Goal: Transaction & Acquisition: Subscribe to service/newsletter

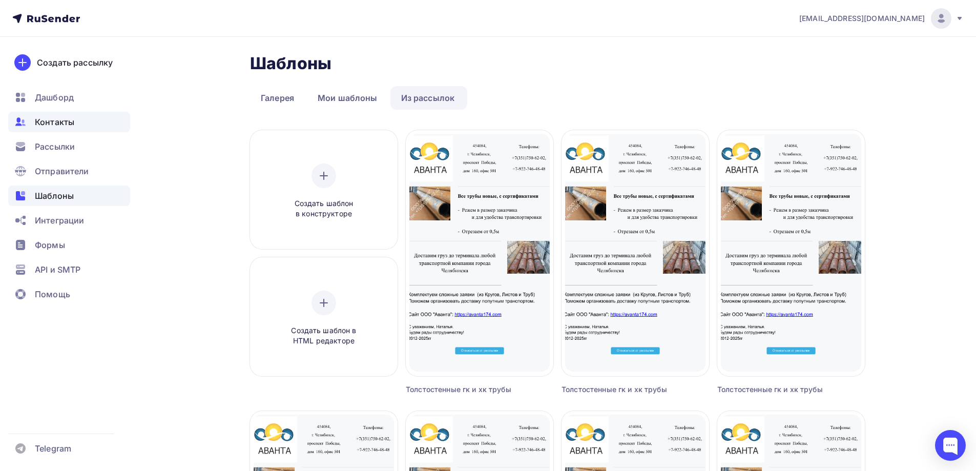
click at [61, 118] on span "Контакты" at bounding box center [54, 122] width 39 height 12
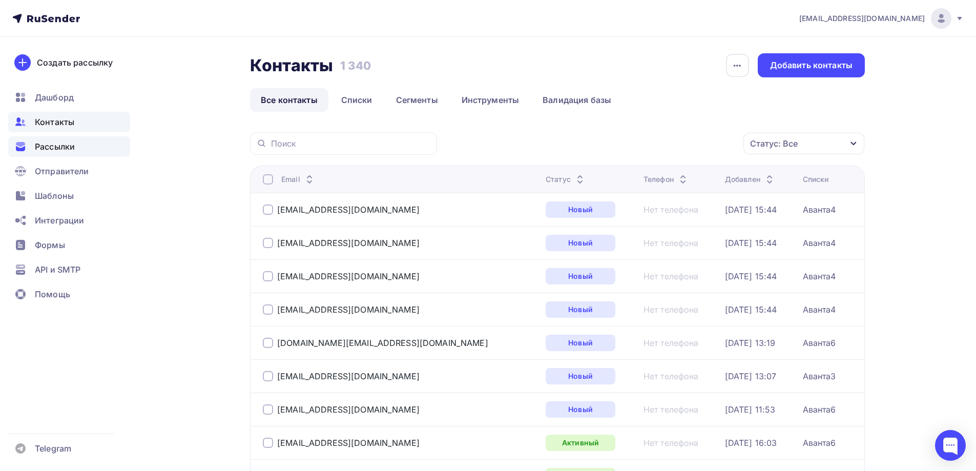
click at [50, 147] on span "Рассылки" at bounding box center [55, 146] width 40 height 12
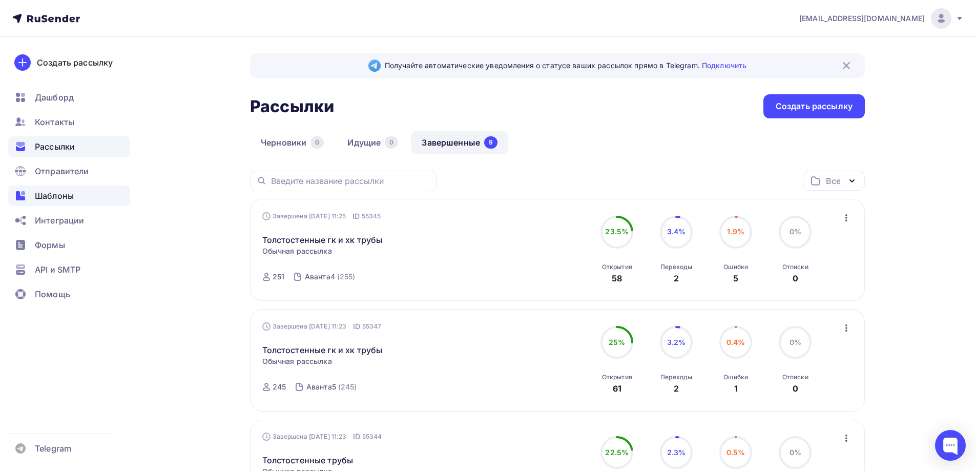
click at [55, 192] on span "Шаблоны" at bounding box center [54, 196] width 39 height 12
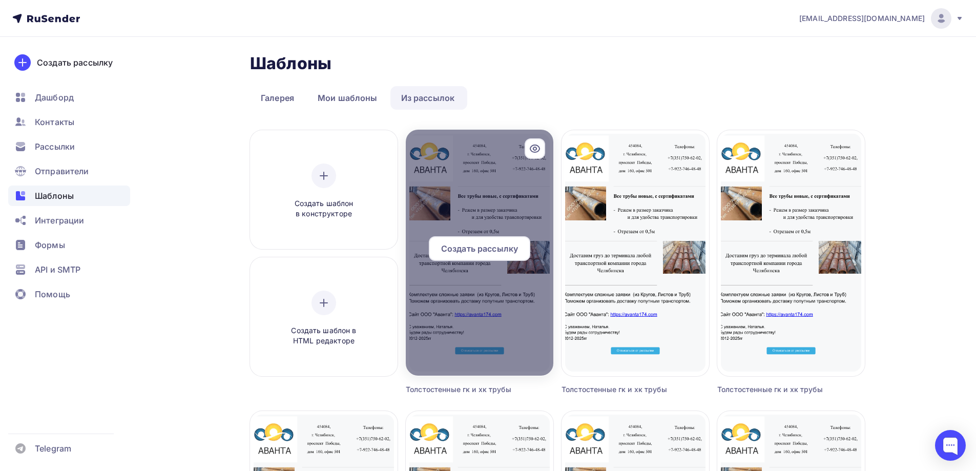
click at [532, 147] on icon at bounding box center [534, 148] width 9 height 7
click at [478, 244] on span "Создать рассылку" at bounding box center [479, 248] width 77 height 12
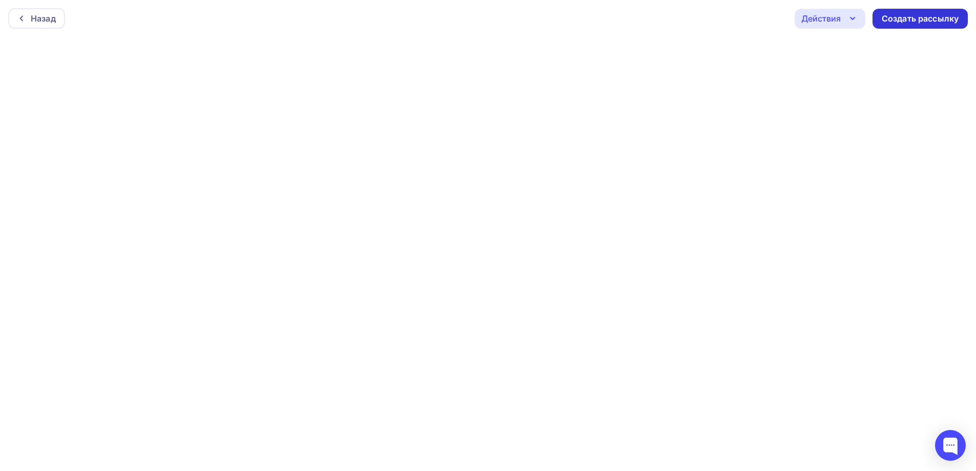
click at [922, 14] on div "Создать рассылку" at bounding box center [920, 19] width 77 height 12
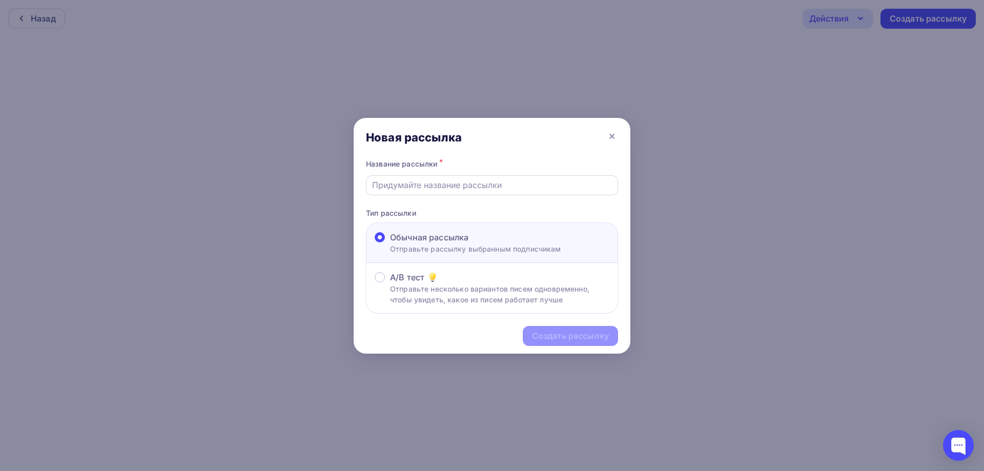
click at [473, 180] on input "text" at bounding box center [492, 185] width 240 height 12
type input "Толстостенные трубы из наличия"
click at [590, 334] on div "Создать рассылку" at bounding box center [570, 336] width 77 height 12
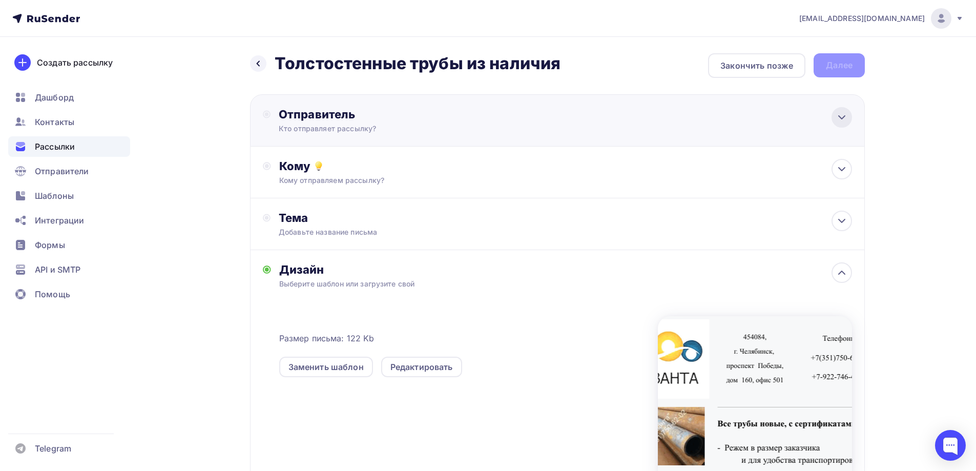
click at [838, 112] on icon at bounding box center [842, 117] width 12 height 12
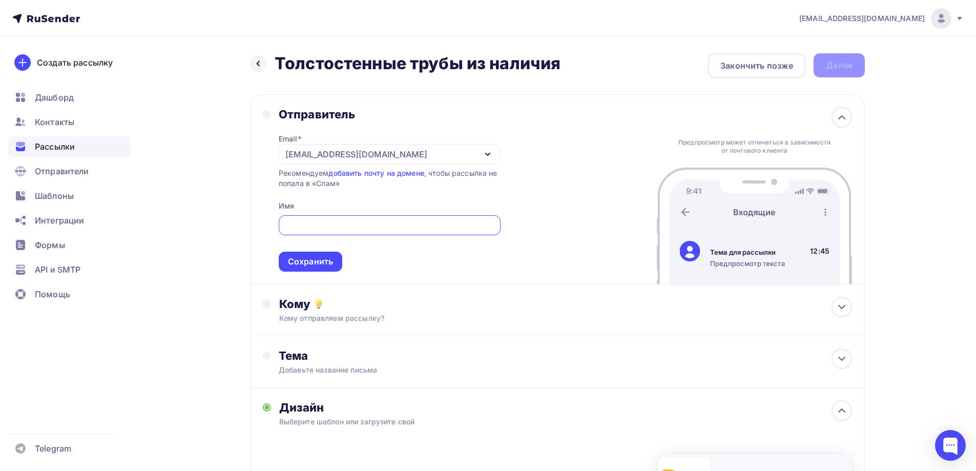
click at [369, 225] on input "text" at bounding box center [389, 225] width 210 height 12
type input "ООО "Аванта""
click at [315, 258] on div "Сохранить" at bounding box center [310, 262] width 45 height 12
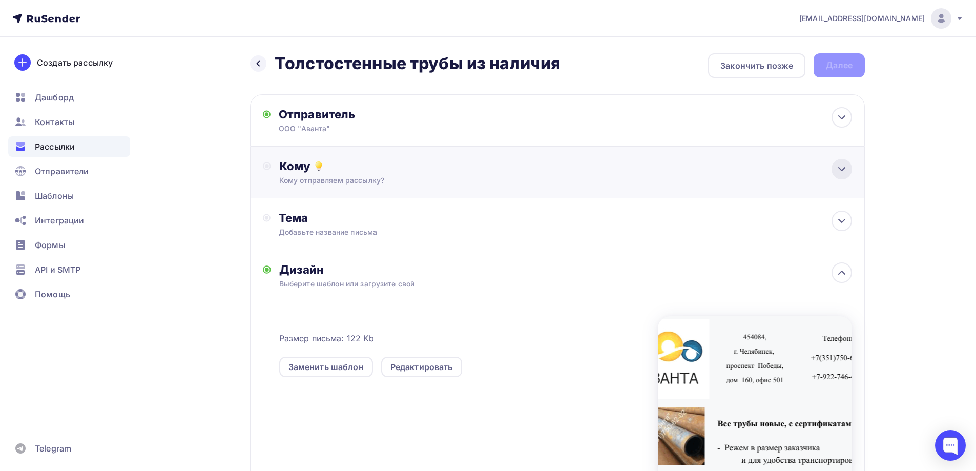
click at [847, 164] on icon at bounding box center [842, 169] width 12 height 12
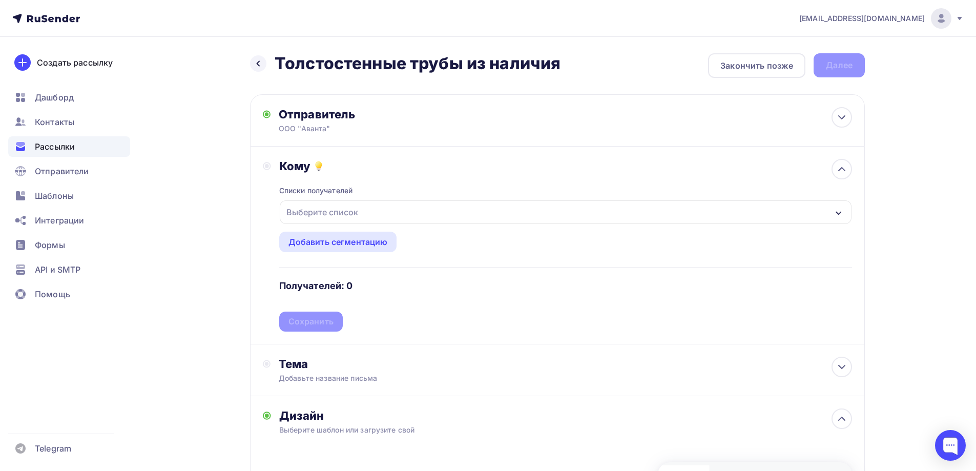
click at [369, 210] on div "Выберите список" at bounding box center [566, 212] width 572 height 24
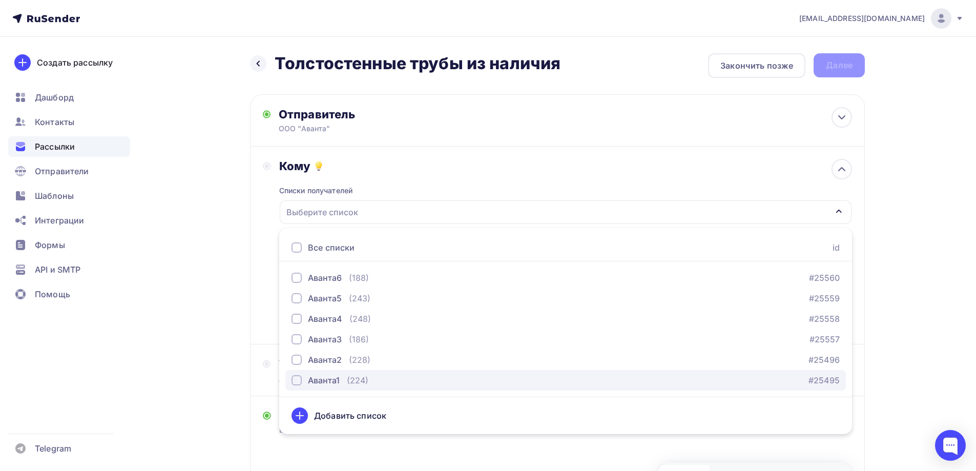
click at [321, 378] on div "Аванта1" at bounding box center [324, 380] width 32 height 12
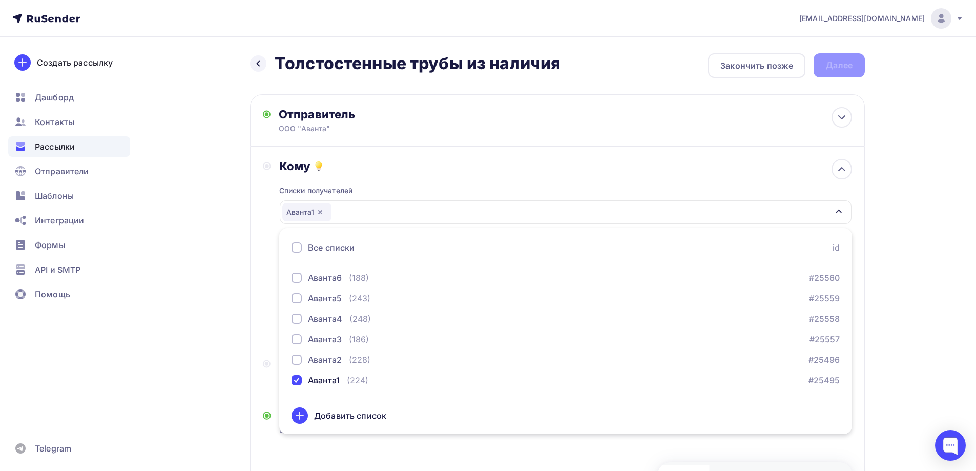
click at [744, 173] on div "Списки получателей Аванта1 Все списки id Аванта6 (188) #25560 Аванта5 (243) #25…" at bounding box center [565, 252] width 573 height 158
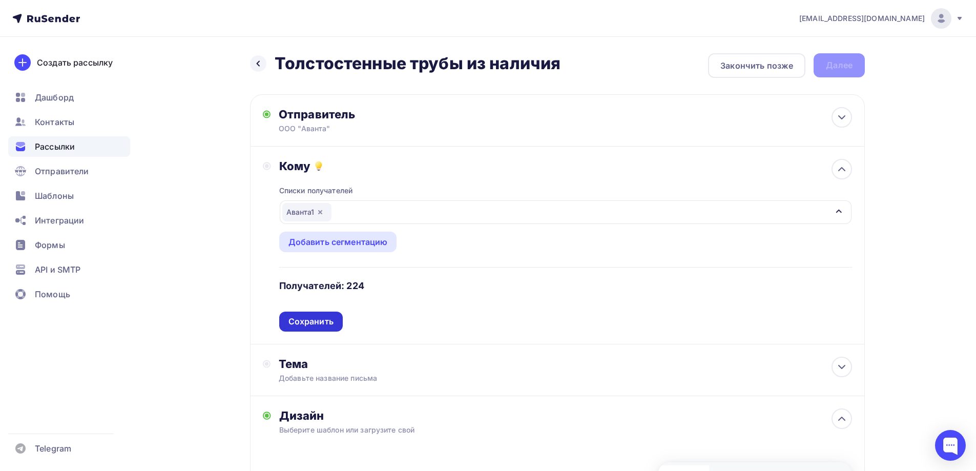
click at [311, 322] on div "Сохранить" at bounding box center [310, 322] width 45 height 12
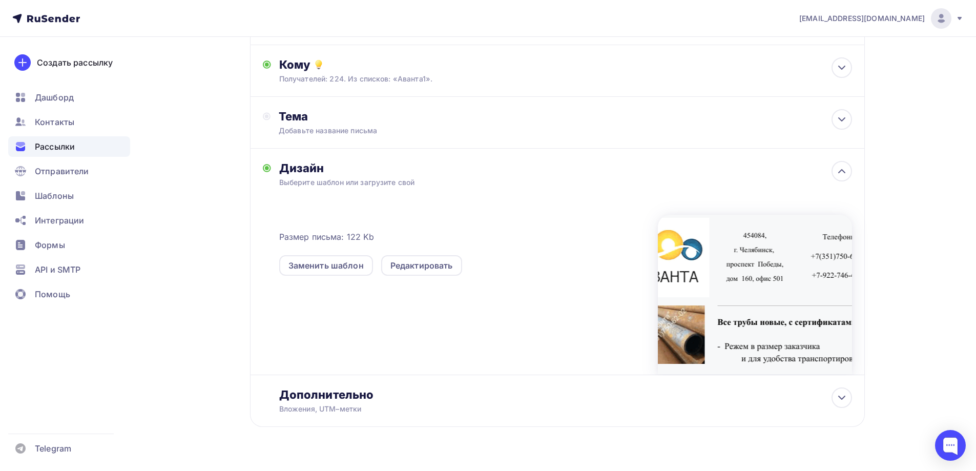
scroll to position [102, 0]
click at [839, 116] on icon at bounding box center [842, 118] width 12 height 12
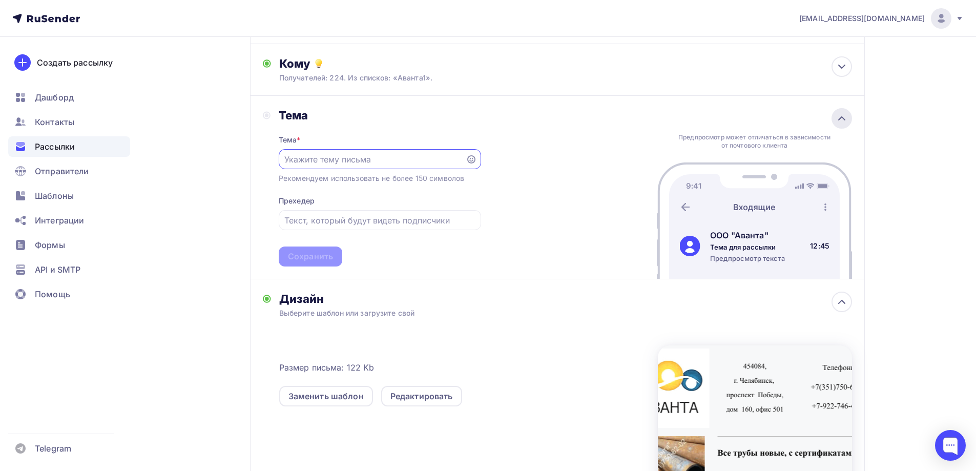
scroll to position [0, 0]
click at [407, 165] on input "text" at bounding box center [371, 159] width 175 height 12
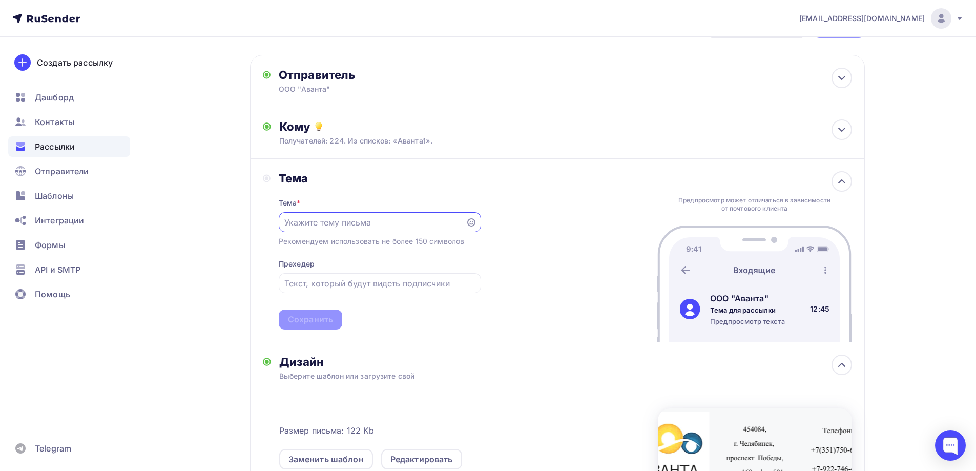
scroll to position [154, 0]
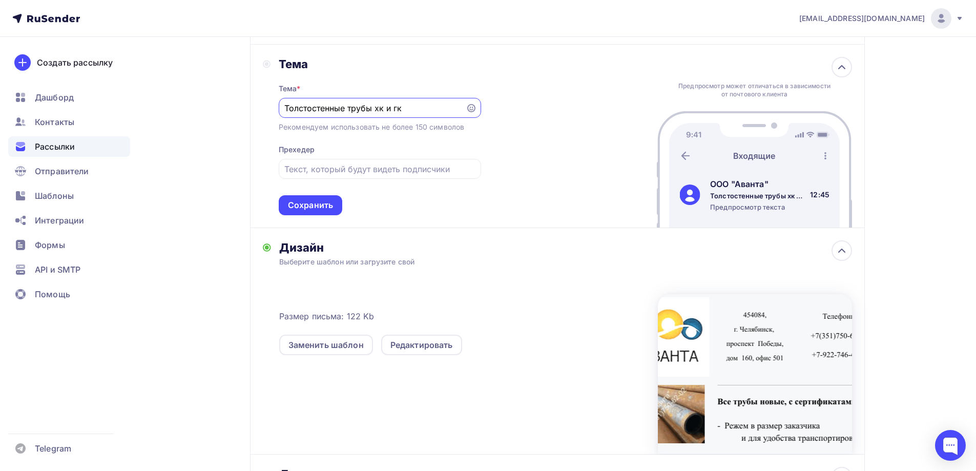
drag, startPoint x: 406, startPoint y: 108, endPoint x: 277, endPoint y: 108, distance: 129.1
click at [277, 108] on div "Тема Тема * Толстостенные трубы хк и гк Рекомендуем использовать не более 150 с…" at bounding box center [372, 136] width 218 height 158
type input "Толстостенные трубы хк и гк"
click at [331, 171] on input "text" at bounding box center [379, 169] width 191 height 12
paste input "Толстостенные трубы хк и гк"
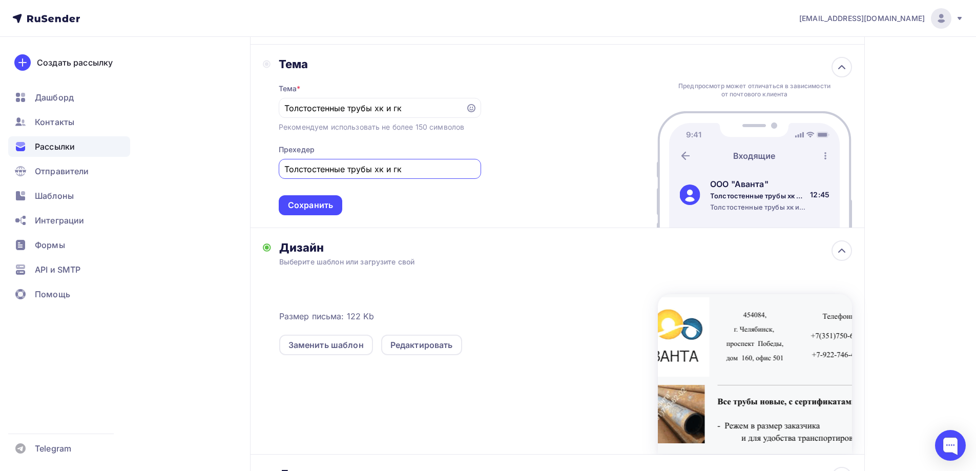
drag, startPoint x: 412, startPoint y: 169, endPoint x: 374, endPoint y: 169, distance: 38.4
click at [374, 169] on input "Толстостенные трубы хк и гк" at bounding box center [379, 169] width 191 height 12
drag, startPoint x: 344, startPoint y: 169, endPoint x: 266, endPoint y: 164, distance: 78.5
click at [266, 164] on div "Тема Тема * Толстостенные трубы хк и гк Рекомендуем использовать не более 150 с…" at bounding box center [372, 136] width 218 height 158
click at [385, 170] on input "Свежее наличие трубы" at bounding box center [379, 169] width 191 height 12
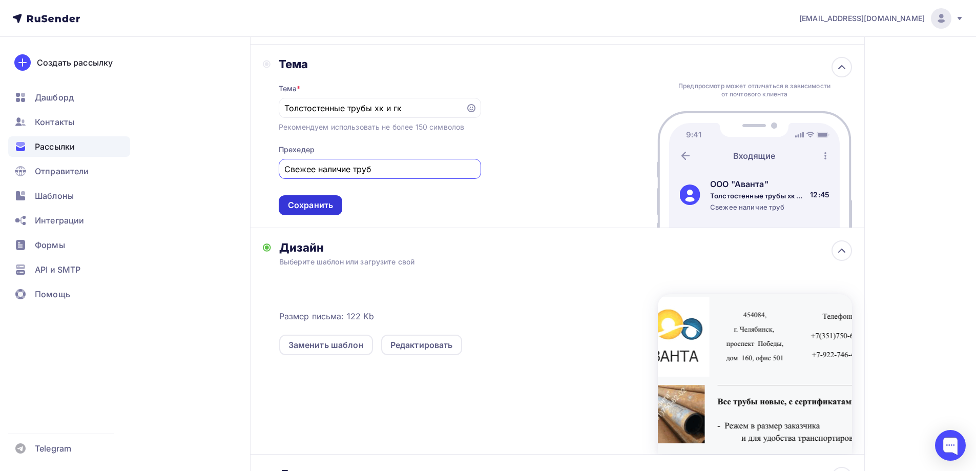
type input "Свежее наличие труб"
click at [292, 211] on div "Сохранить" at bounding box center [311, 205] width 64 height 20
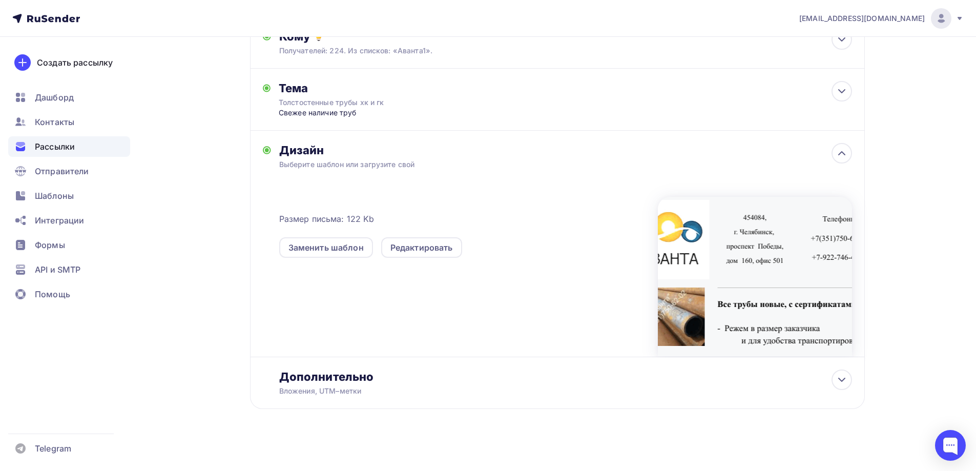
scroll to position [134, 0]
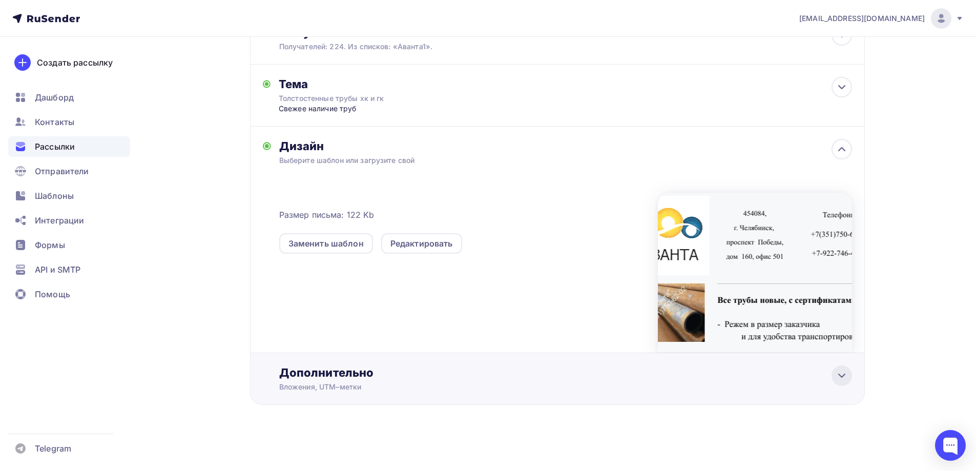
click at [845, 377] on icon at bounding box center [842, 375] width 12 height 12
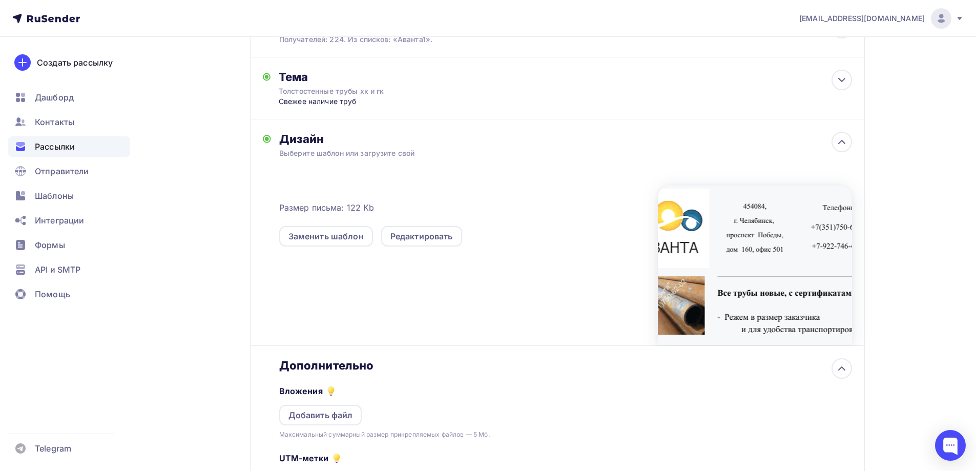
scroll to position [287, 0]
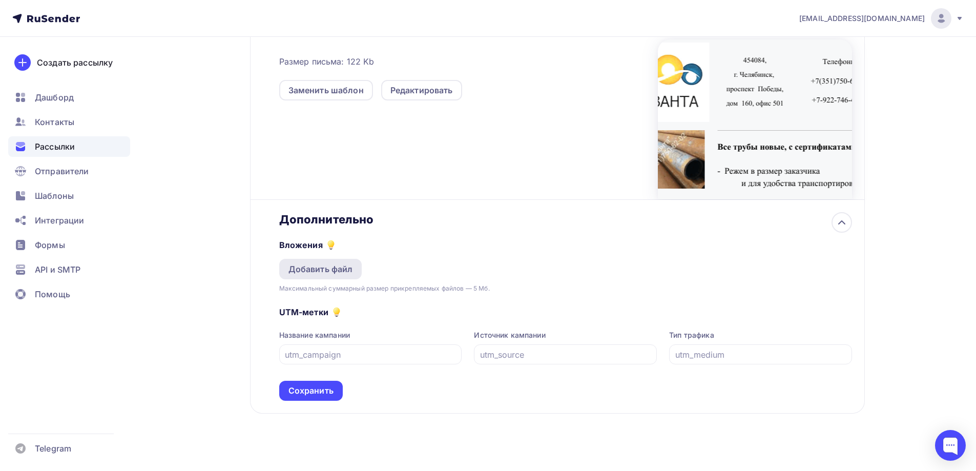
click at [313, 269] on div "Добавить файл" at bounding box center [320, 269] width 65 height 12
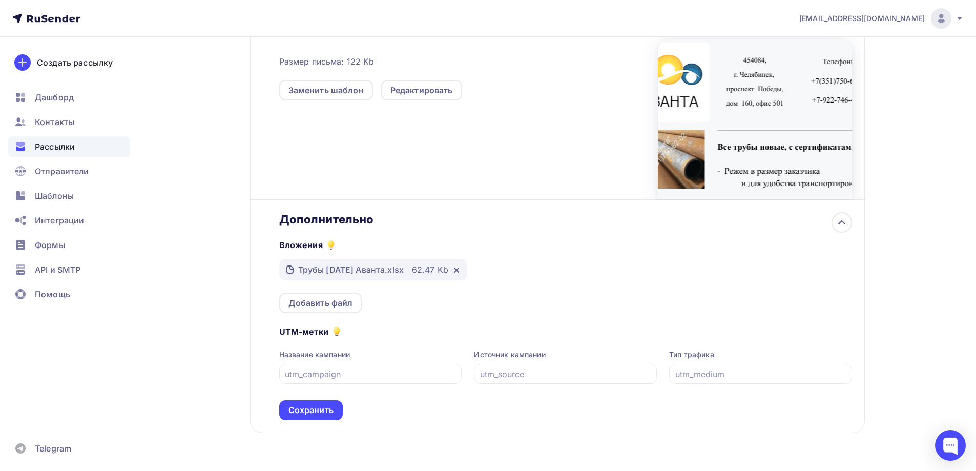
click at [584, 304] on div "Вложения Трубы [DATE] Аванта.xlsx 62.47 Kb Добавить файл" at bounding box center [565, 269] width 573 height 87
click at [329, 411] on div "Сохранить" at bounding box center [310, 410] width 45 height 12
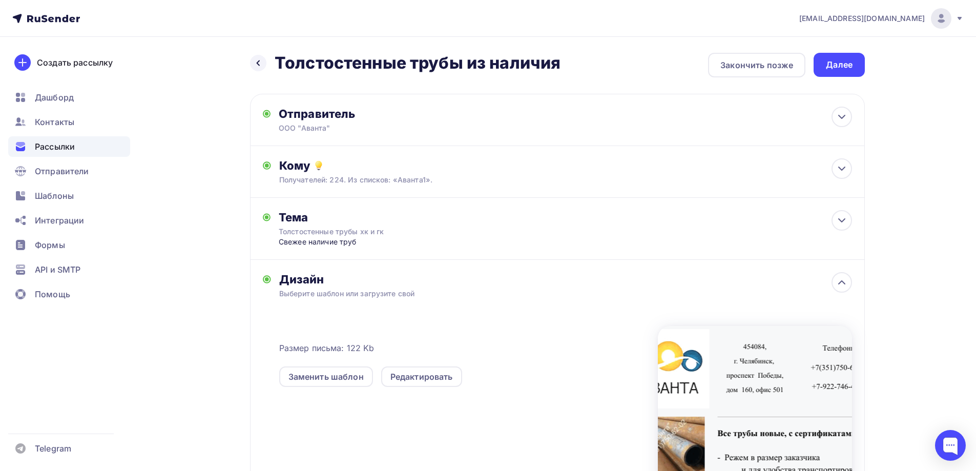
scroll to position [0, 0]
click at [833, 64] on div "Далее" at bounding box center [839, 65] width 27 height 12
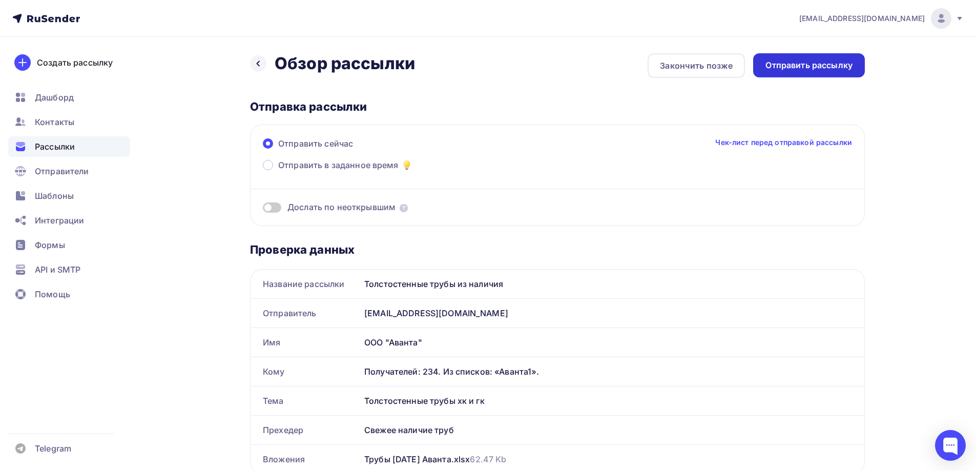
click at [811, 61] on div "Отправить рассылку" at bounding box center [808, 65] width 87 height 12
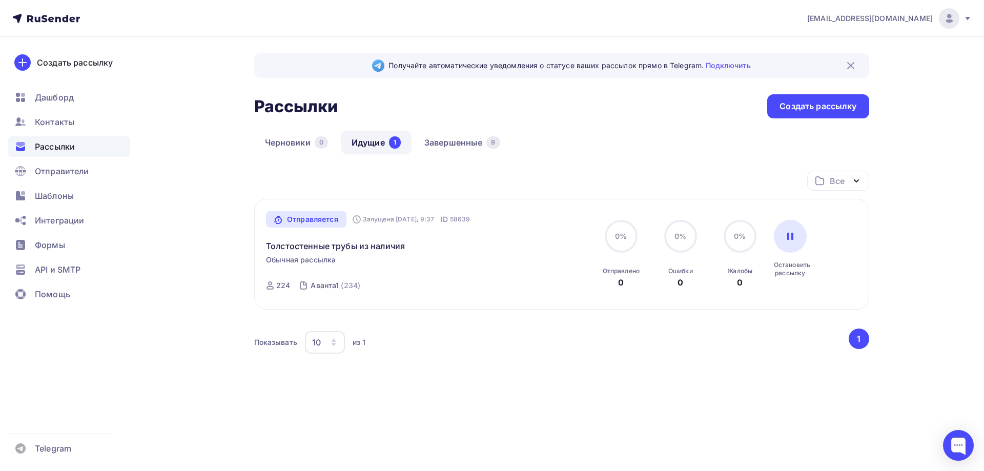
click at [53, 147] on span "Рассылки" at bounding box center [55, 146] width 40 height 12
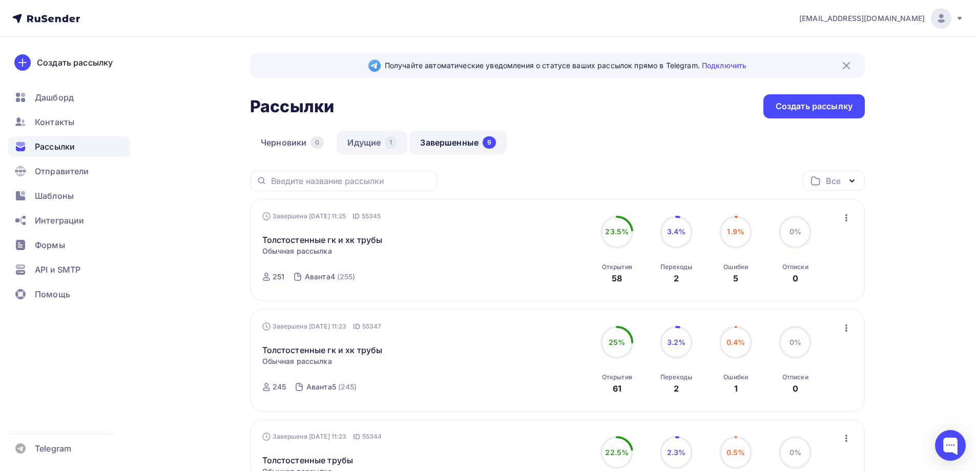
click at [362, 141] on link "Идущие 1" at bounding box center [372, 143] width 71 height 24
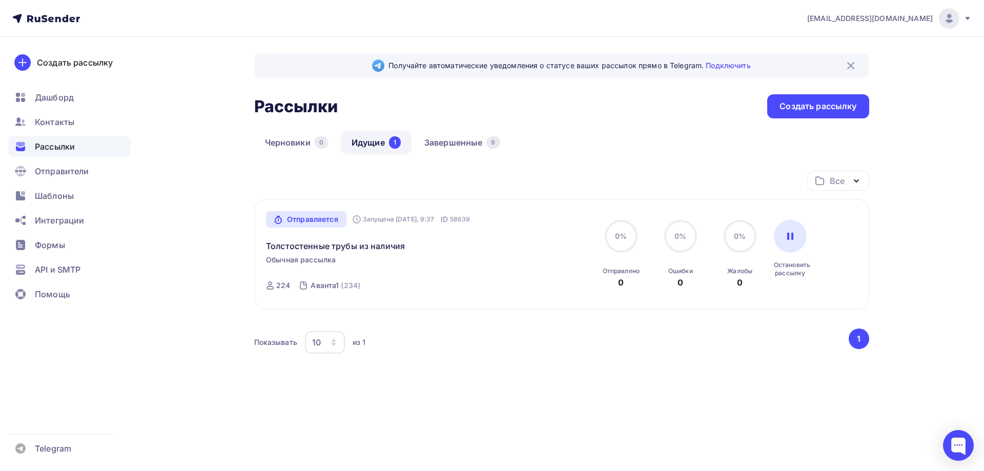
click at [887, 221] on div "Получайте автоматические уведомления о статусе ваших рассылок прямо в Telegram.…" at bounding box center [492, 247] width 840 height 421
click at [58, 97] on span "Дашборд" at bounding box center [54, 97] width 39 height 12
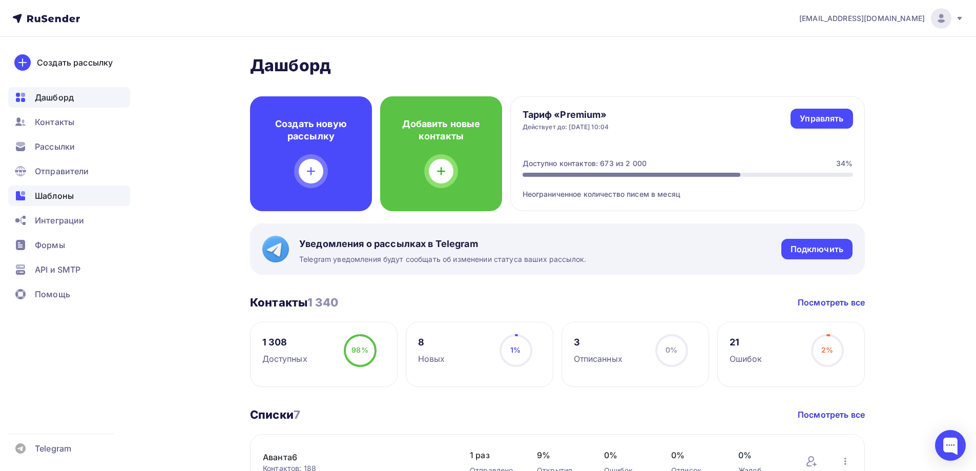
click at [46, 190] on span "Шаблоны" at bounding box center [54, 196] width 39 height 12
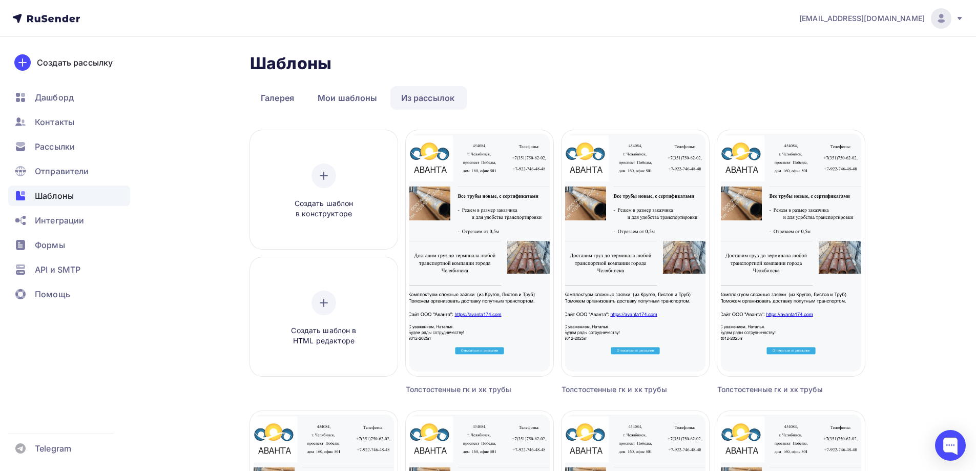
click at [431, 95] on link "Из рассылок" at bounding box center [427, 98] width 75 height 24
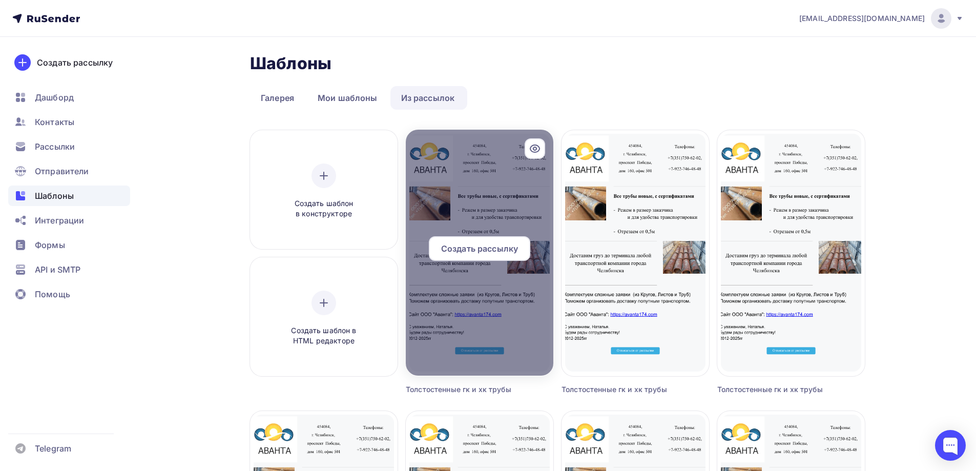
click at [535, 145] on icon at bounding box center [535, 148] width 12 height 12
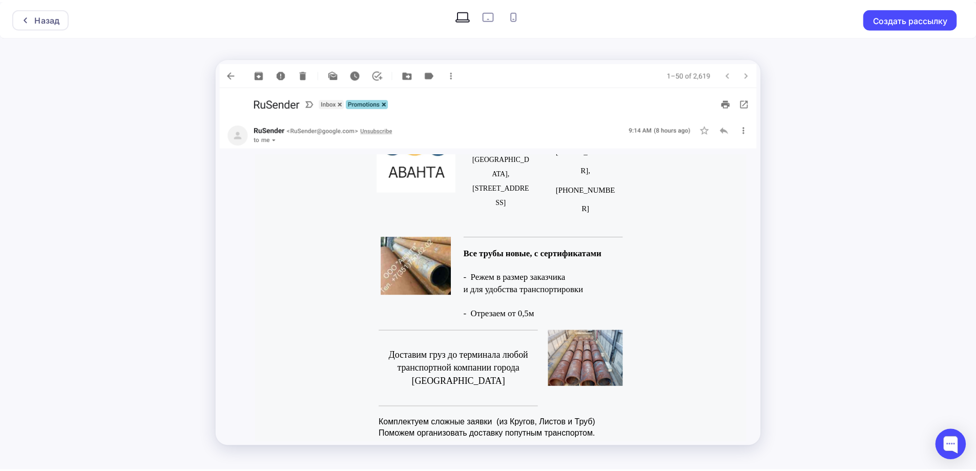
scroll to position [97, 0]
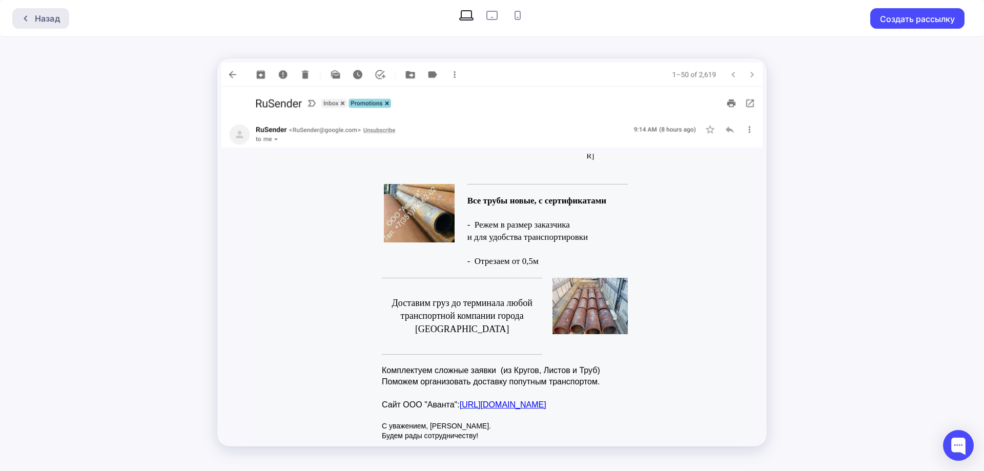
click at [38, 22] on div "Назад" at bounding box center [47, 18] width 25 height 12
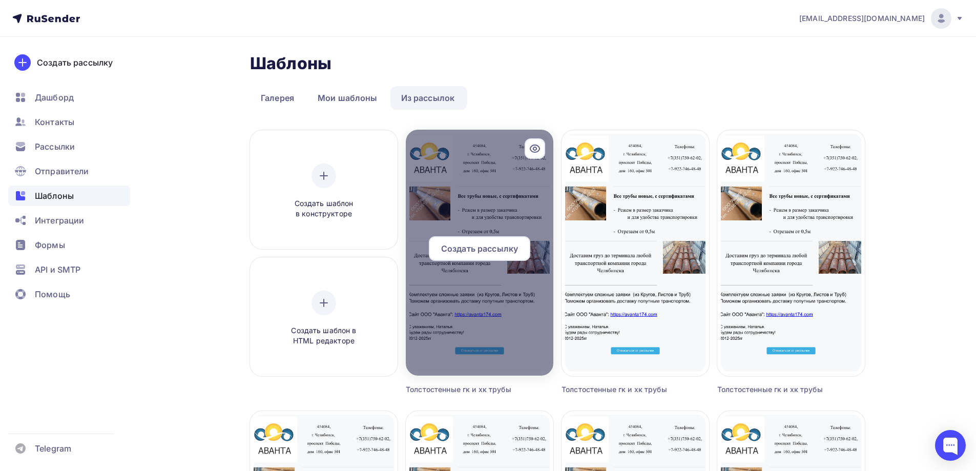
click at [478, 245] on span "Создать рассылку" at bounding box center [479, 248] width 77 height 12
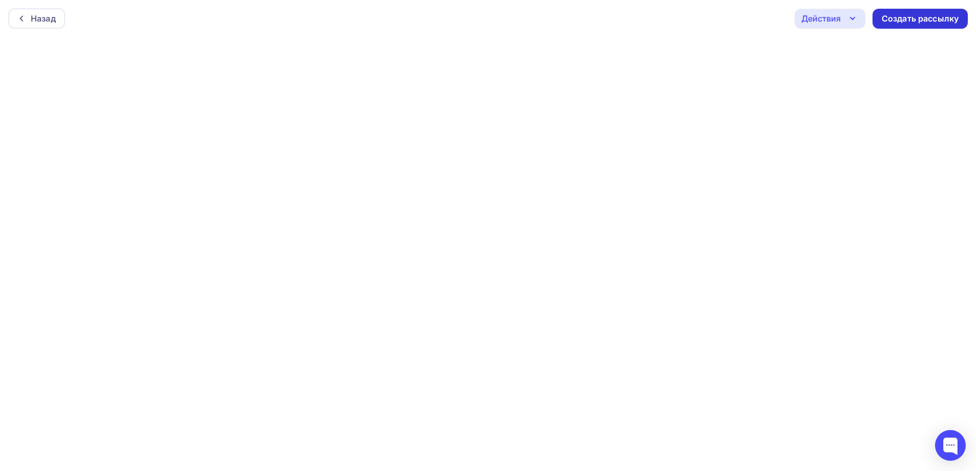
click at [941, 18] on div "Создать рассылку" at bounding box center [920, 19] width 77 height 12
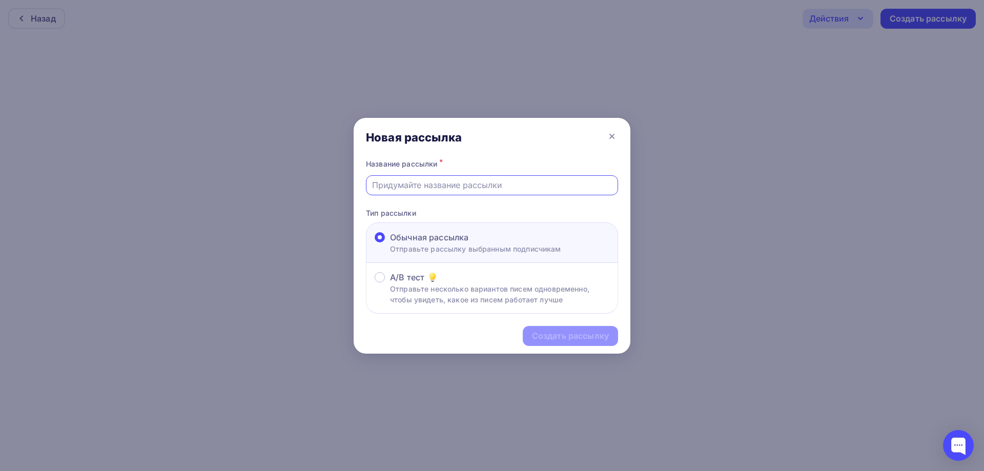
click at [462, 181] on input "text" at bounding box center [492, 185] width 240 height 12
type input "Толстостенные трубы из наличия"
click at [580, 335] on div "Создать рассылку" at bounding box center [570, 336] width 77 height 12
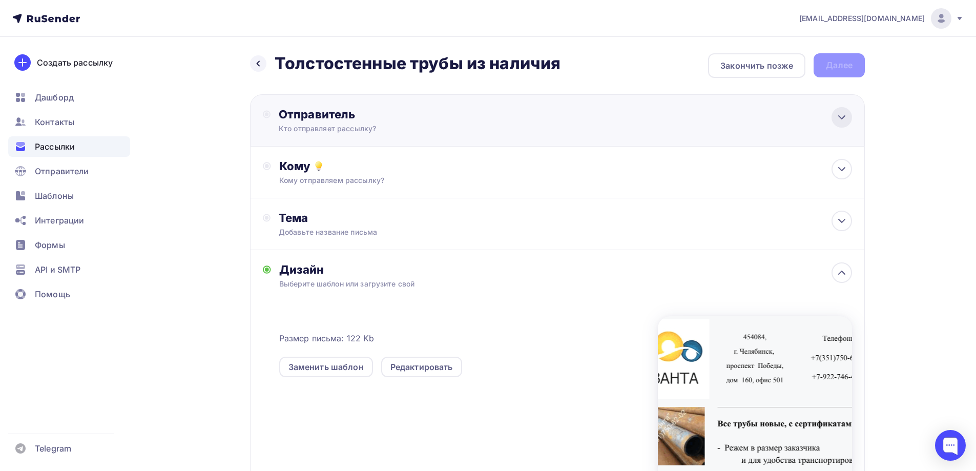
click at [840, 115] on icon at bounding box center [842, 117] width 12 height 12
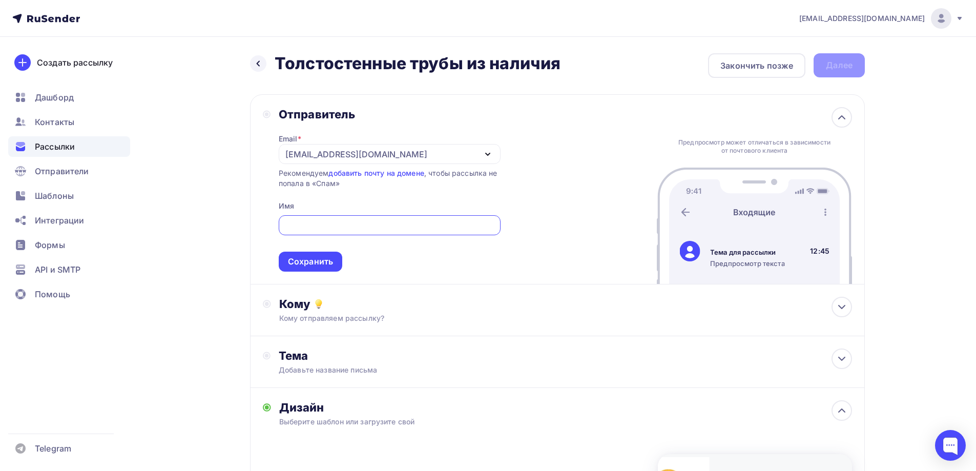
click at [338, 225] on input "text" at bounding box center [389, 225] width 210 height 12
type input "ООО "Аванта""
click at [331, 255] on div "Сохранить" at bounding box center [311, 262] width 64 height 20
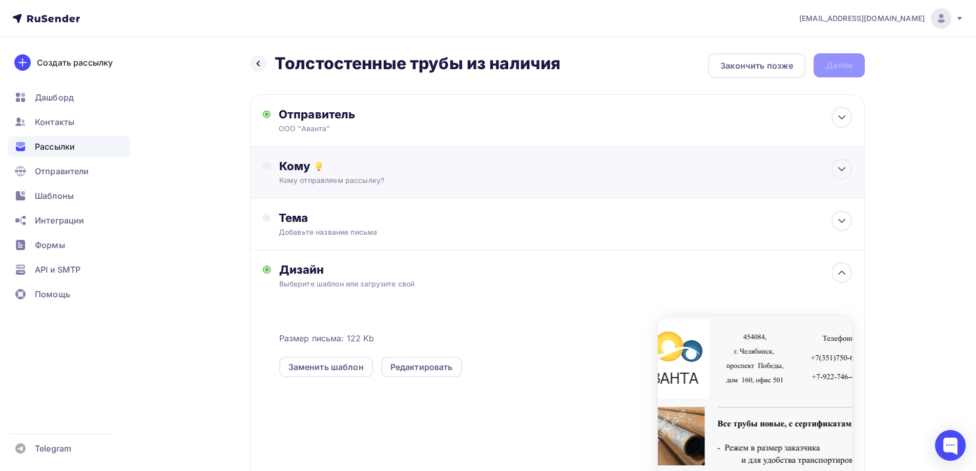
click at [474, 177] on div "Кому отправляем рассылку?" at bounding box center [537, 180] width 516 height 10
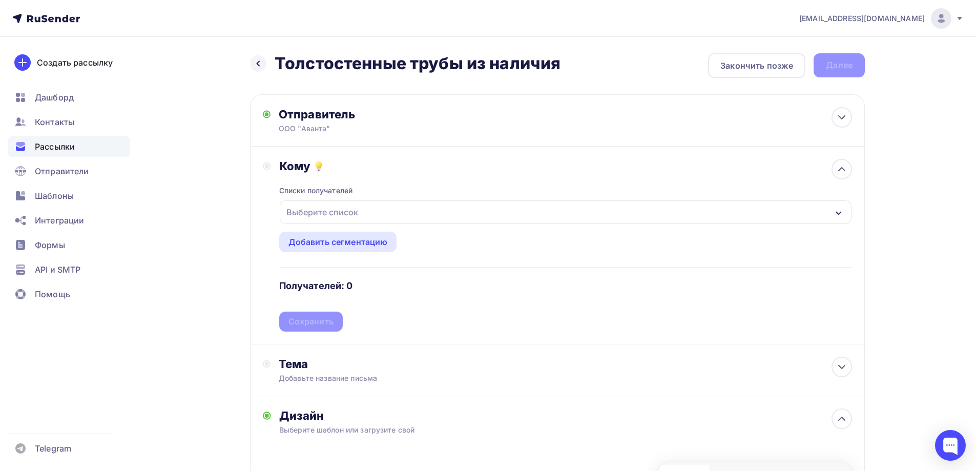
click at [427, 203] on div "Выберите список" at bounding box center [566, 212] width 572 height 24
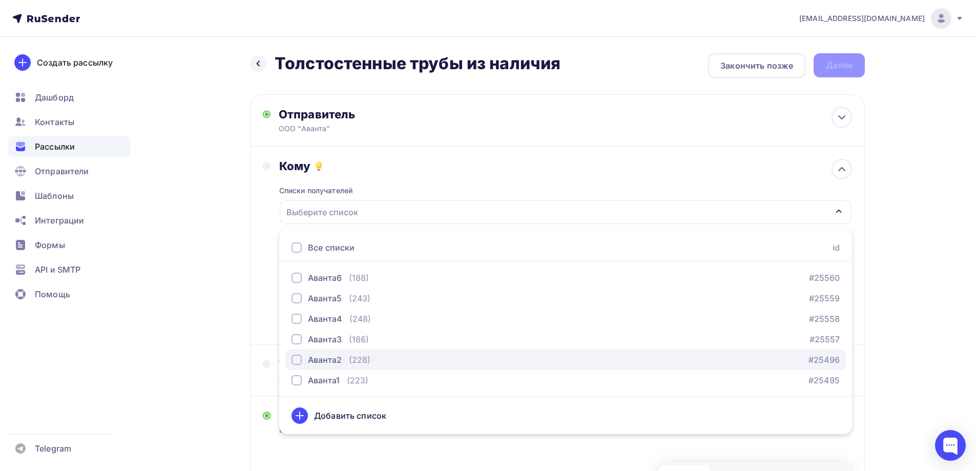
click at [324, 360] on div "Аванта2" at bounding box center [325, 359] width 34 height 12
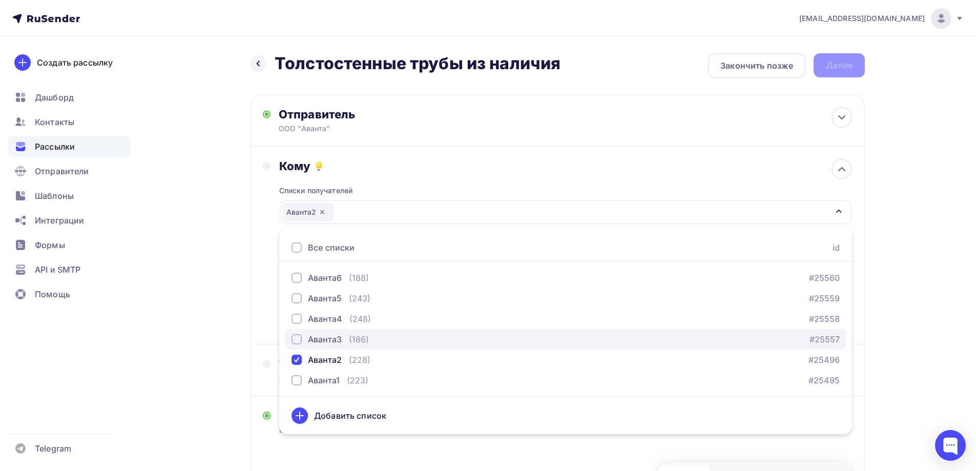
click at [298, 340] on div "button" at bounding box center [296, 339] width 10 height 10
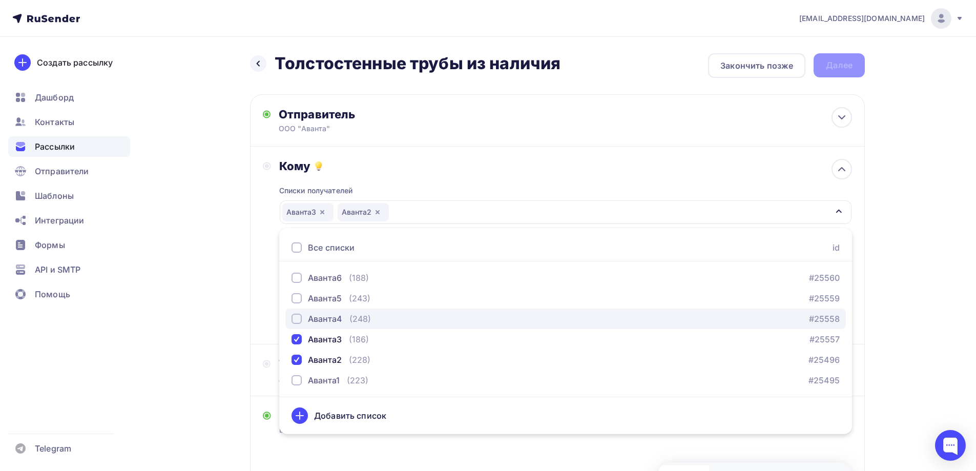
click at [297, 319] on div "button" at bounding box center [296, 319] width 10 height 10
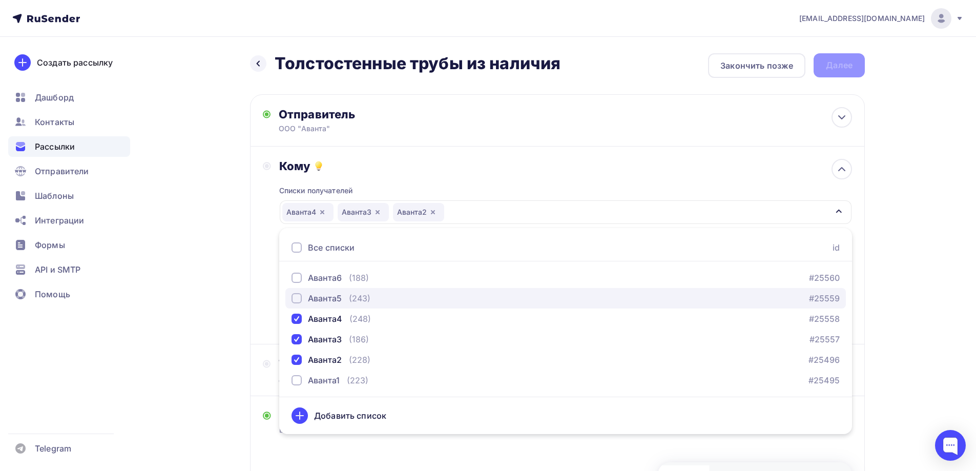
click at [298, 298] on div "button" at bounding box center [296, 298] width 10 height 10
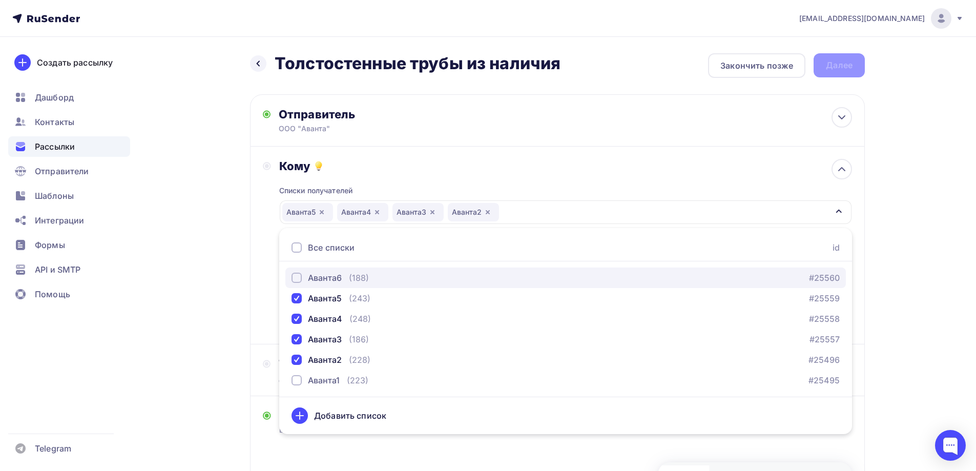
click at [299, 276] on div "button" at bounding box center [296, 278] width 10 height 10
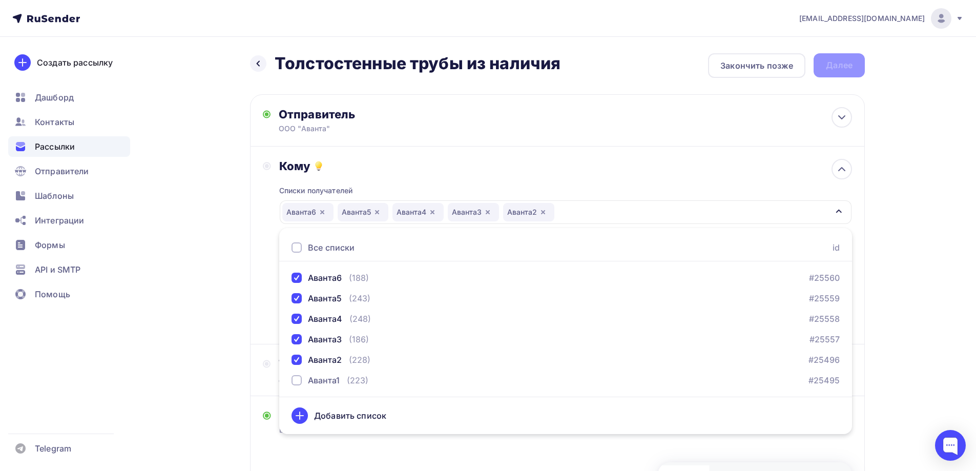
click at [761, 175] on div "Списки получателей Аванта6 Аванта5 Аванта4 Аванта3 Аванта2 Все списки id Аванта…" at bounding box center [565, 252] width 573 height 158
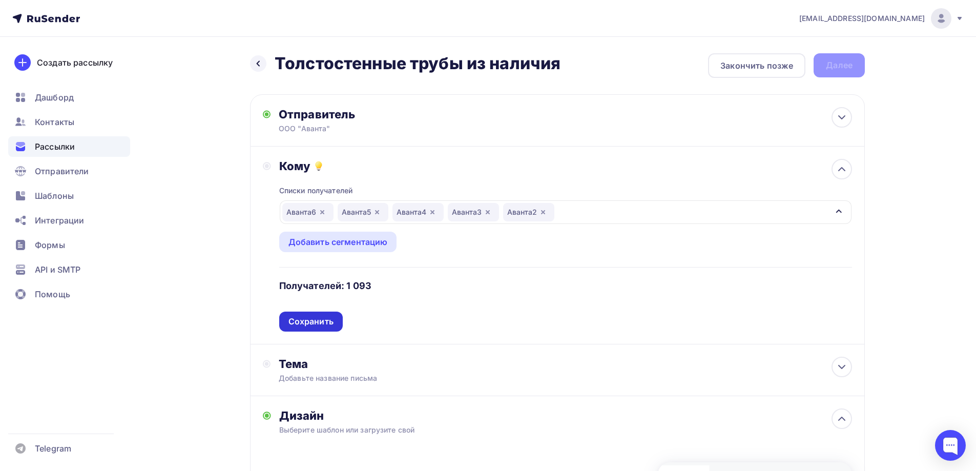
click at [305, 326] on div "Сохранить" at bounding box center [310, 322] width 45 height 12
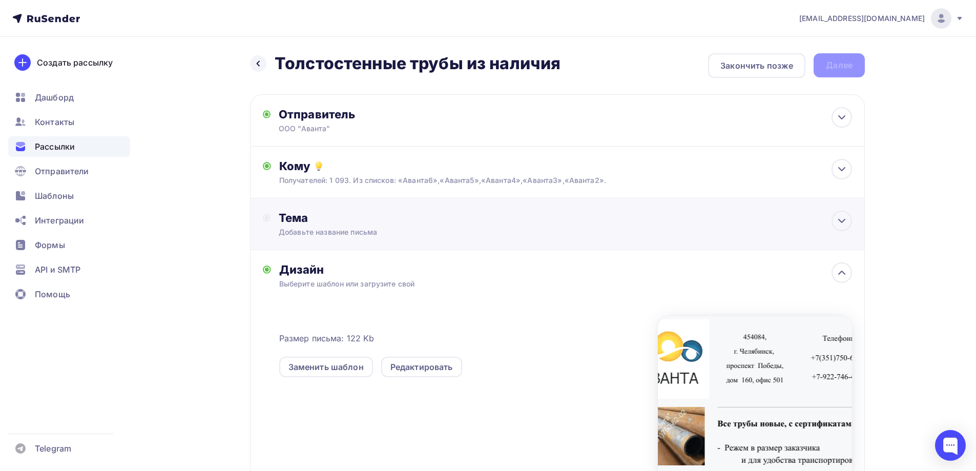
click at [367, 228] on div "Добавьте название письма" at bounding box center [370, 232] width 182 height 10
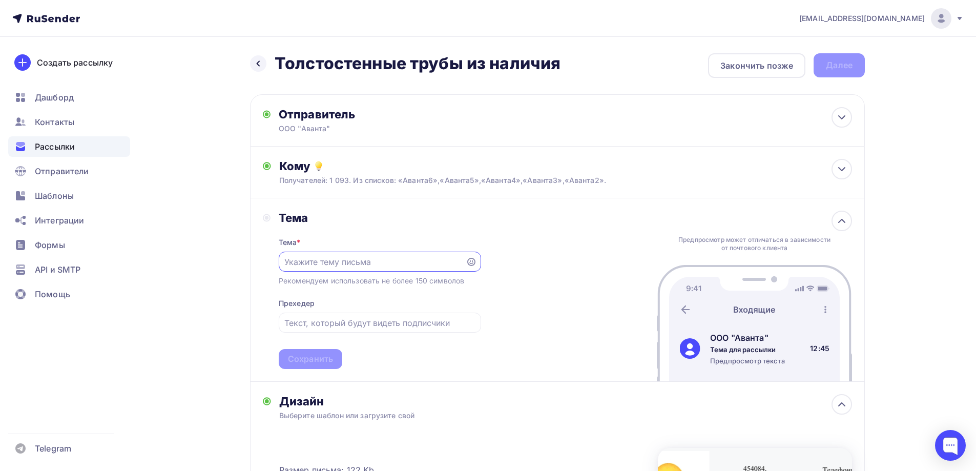
click at [368, 259] on input "text" at bounding box center [371, 262] width 175 height 12
click at [368, 263] on input "text" at bounding box center [371, 262] width 175 height 12
type input "[PERSON_NAME]"
type input "Толстостенные трубы гк и хк"
click at [354, 326] on input "text" at bounding box center [379, 323] width 191 height 12
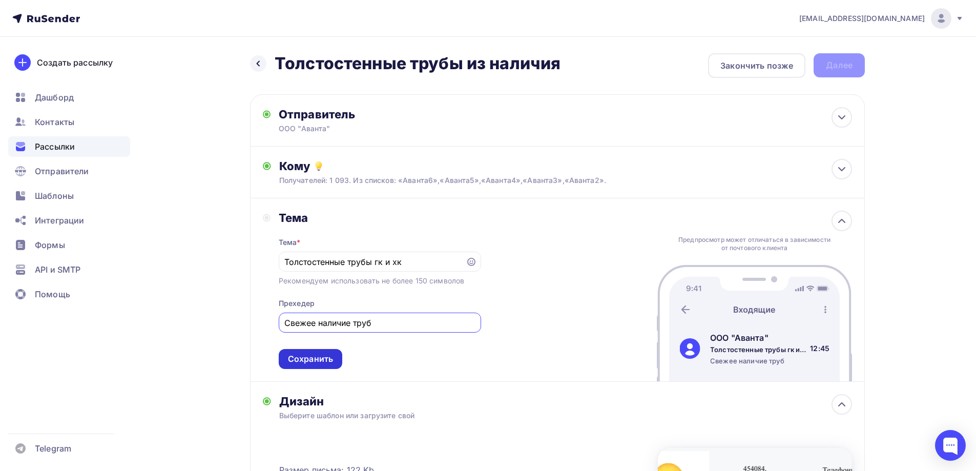
type input "Свежее наличие труб"
click at [297, 359] on div "Сохранить" at bounding box center [310, 359] width 45 height 12
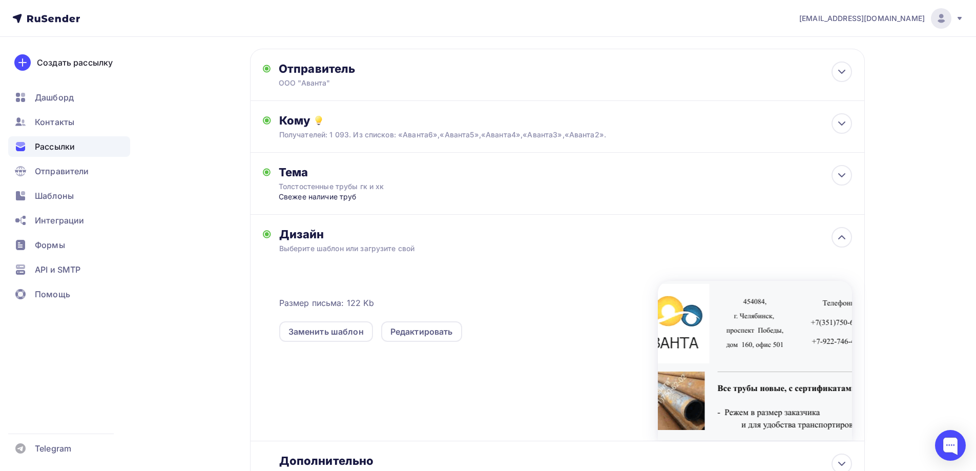
scroll to position [134, 0]
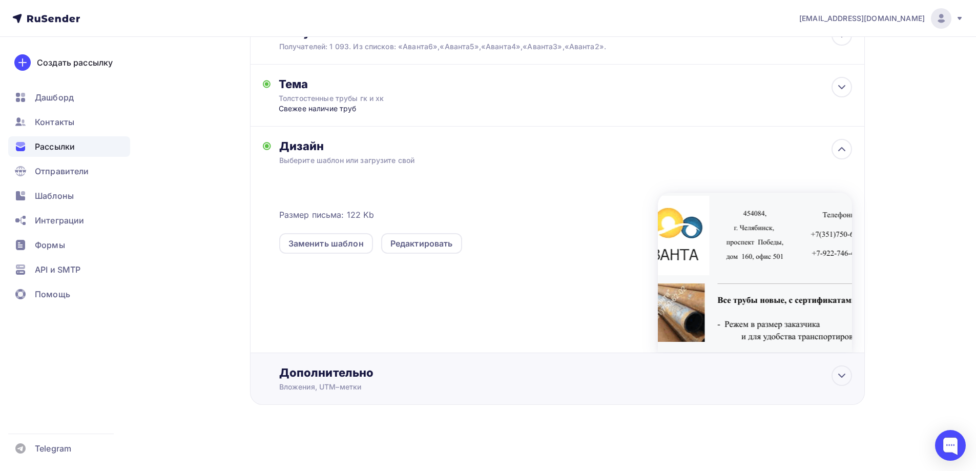
click at [361, 380] on div "Дополнительно" at bounding box center [565, 372] width 573 height 14
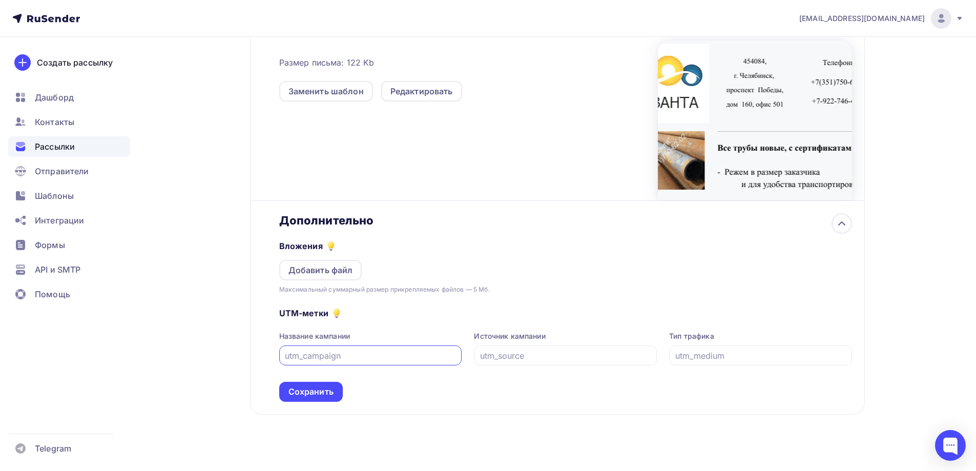
scroll to position [287, 0]
click at [338, 267] on div "Добавить файл" at bounding box center [320, 269] width 65 height 12
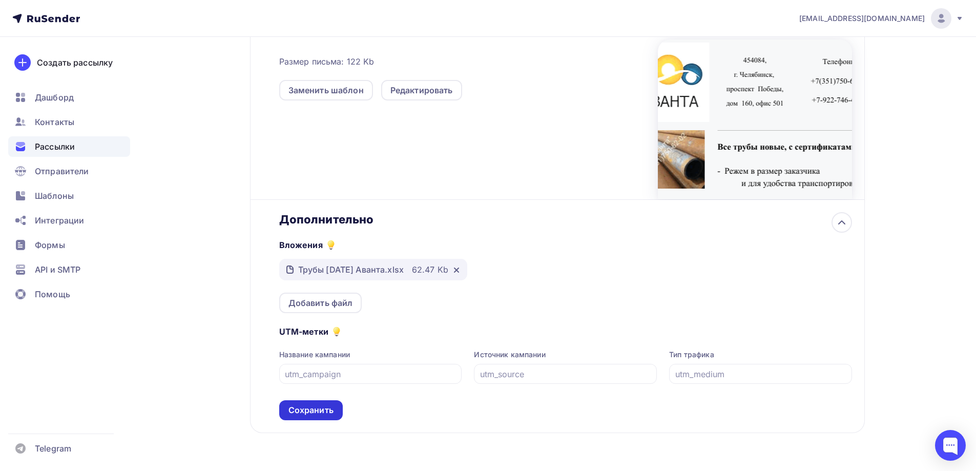
click at [317, 413] on div "Сохранить" at bounding box center [310, 410] width 45 height 12
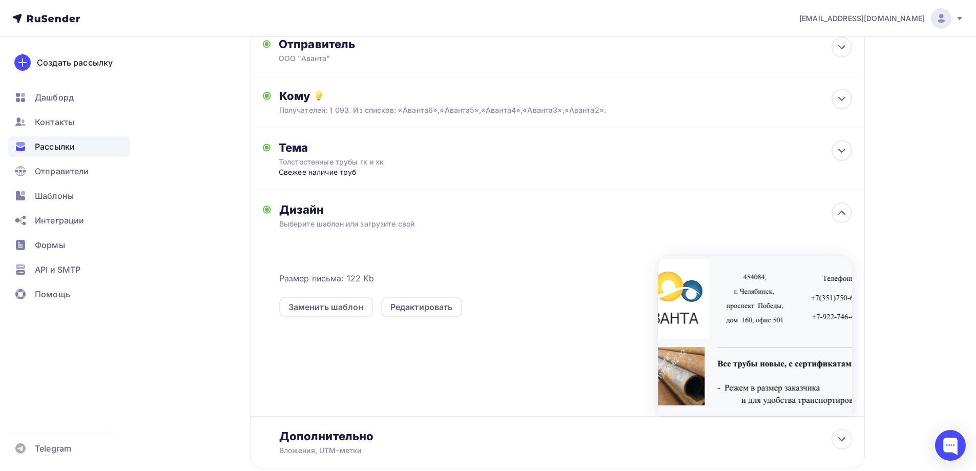
scroll to position [0, 0]
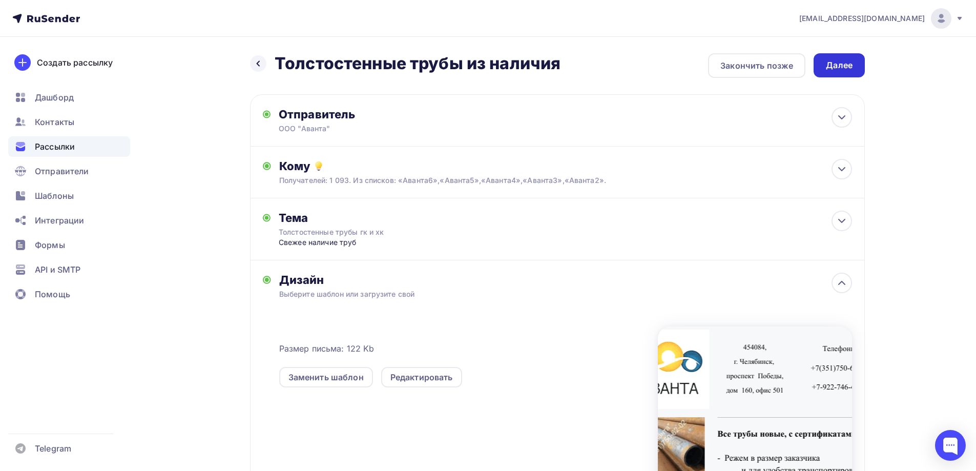
click at [851, 66] on div "Далее" at bounding box center [839, 65] width 27 height 12
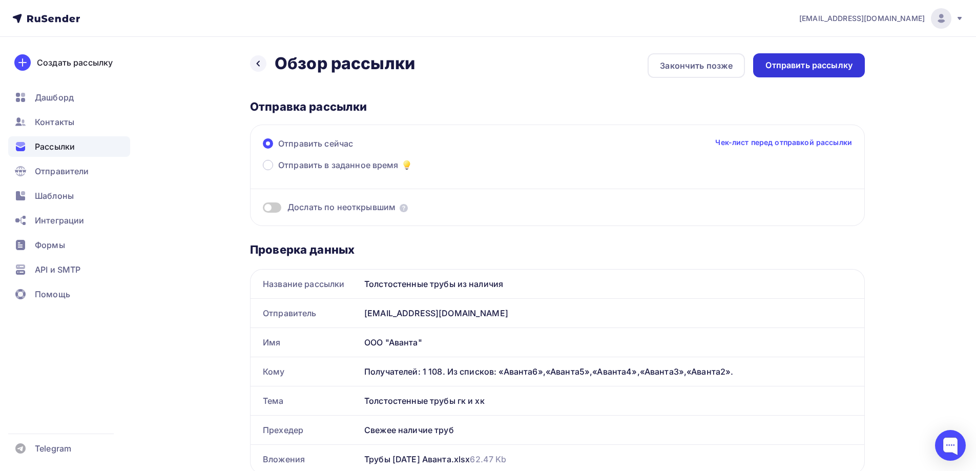
click at [849, 69] on div "Отправить рассылку" at bounding box center [808, 65] width 87 height 12
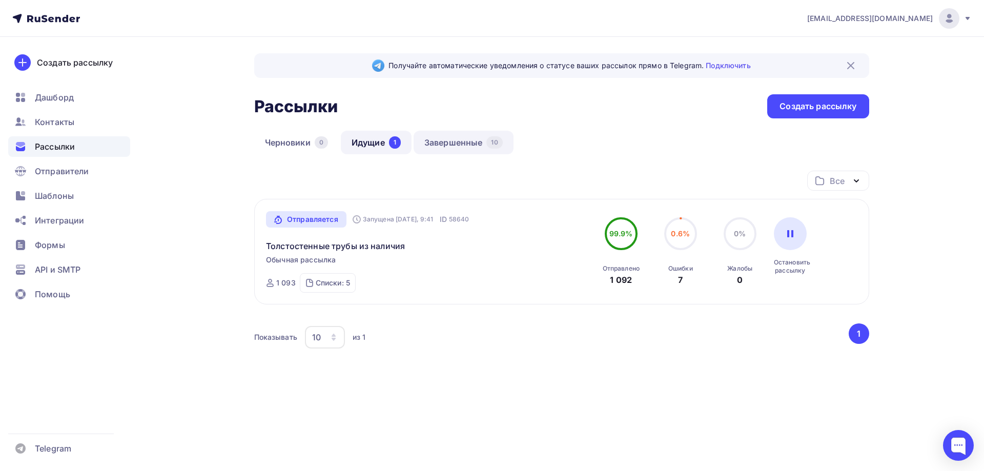
click at [476, 144] on link "Завершенные 10" at bounding box center [463, 143] width 100 height 24
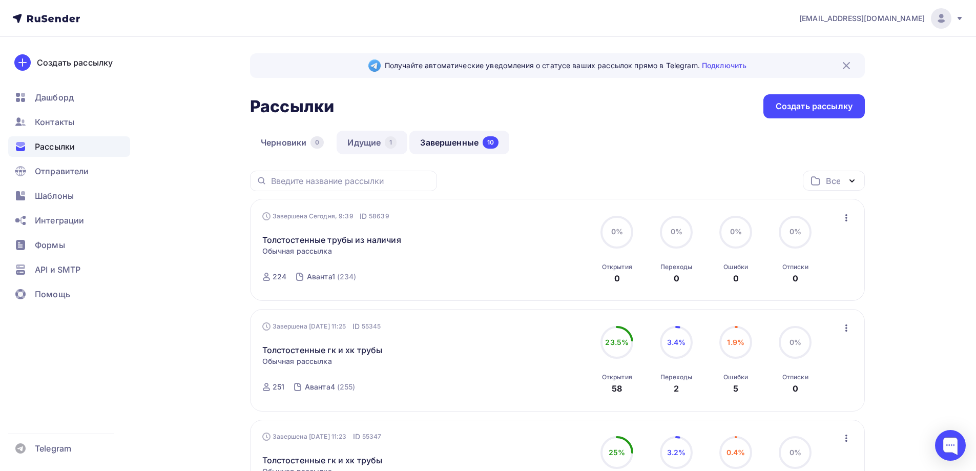
click at [360, 138] on link "Идущие 1" at bounding box center [372, 143] width 71 height 24
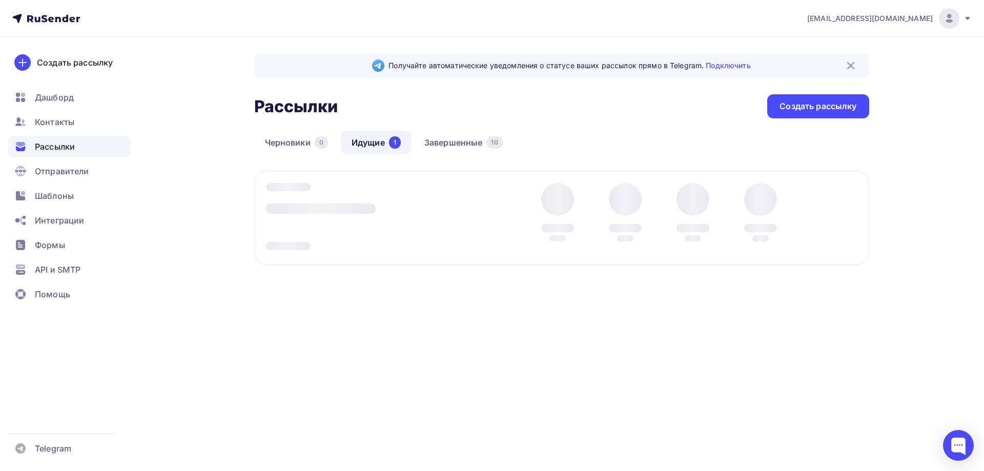
click at [653, 128] on div "Получайте автоматические уведомления о статусе ваших рассылок прямо в Telegram.…" at bounding box center [561, 188] width 615 height 270
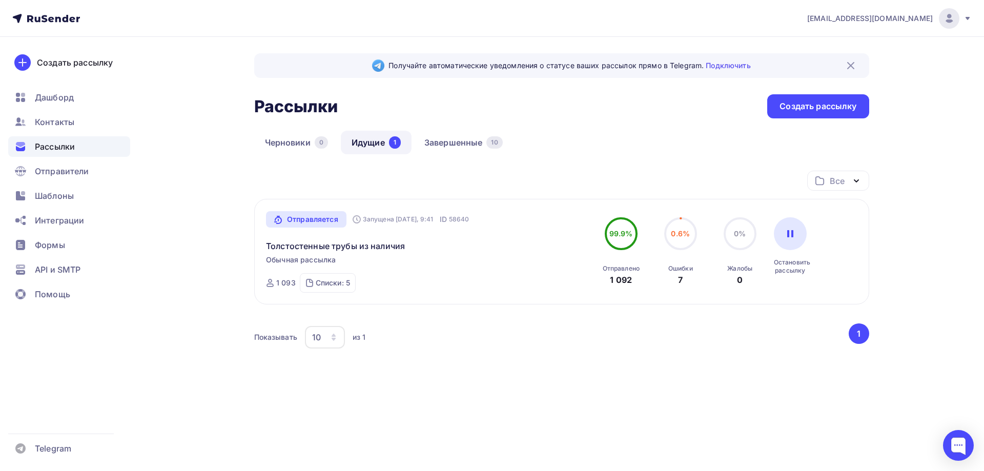
click at [384, 140] on link "Идущие 1" at bounding box center [376, 143] width 71 height 24
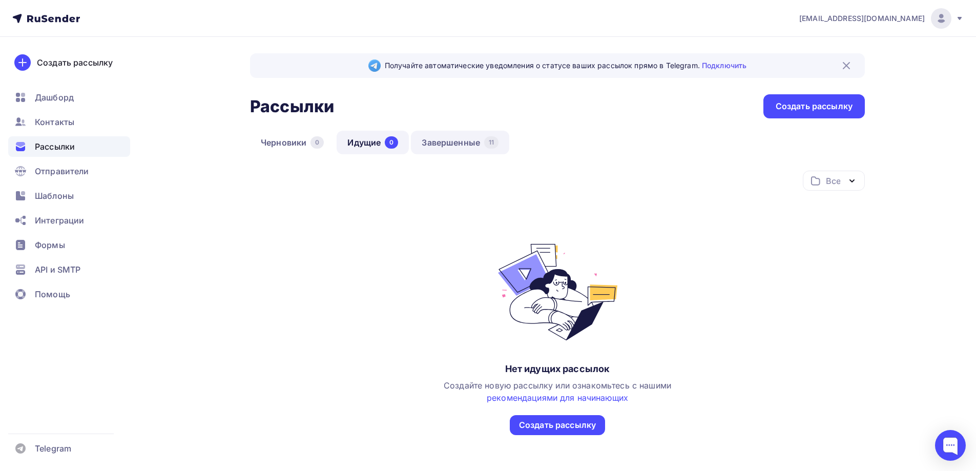
click at [443, 134] on link "Завершенные 11" at bounding box center [460, 143] width 98 height 24
